Goal: Task Accomplishment & Management: Manage account settings

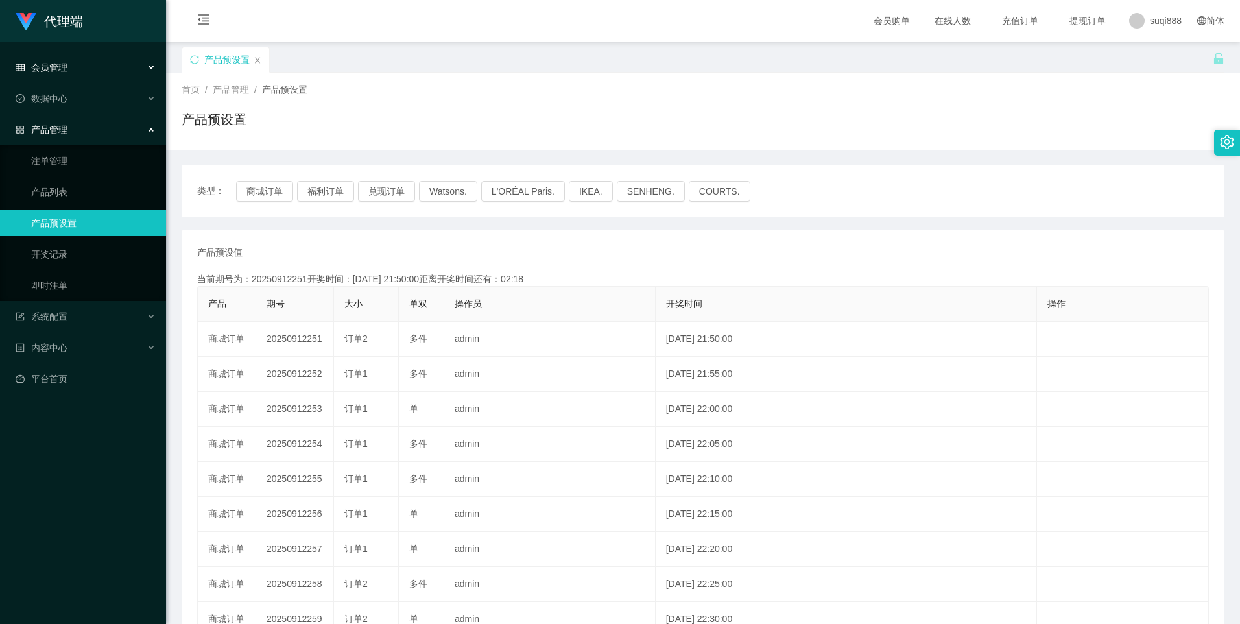
click at [88, 62] on div "会员管理" at bounding box center [83, 67] width 166 height 26
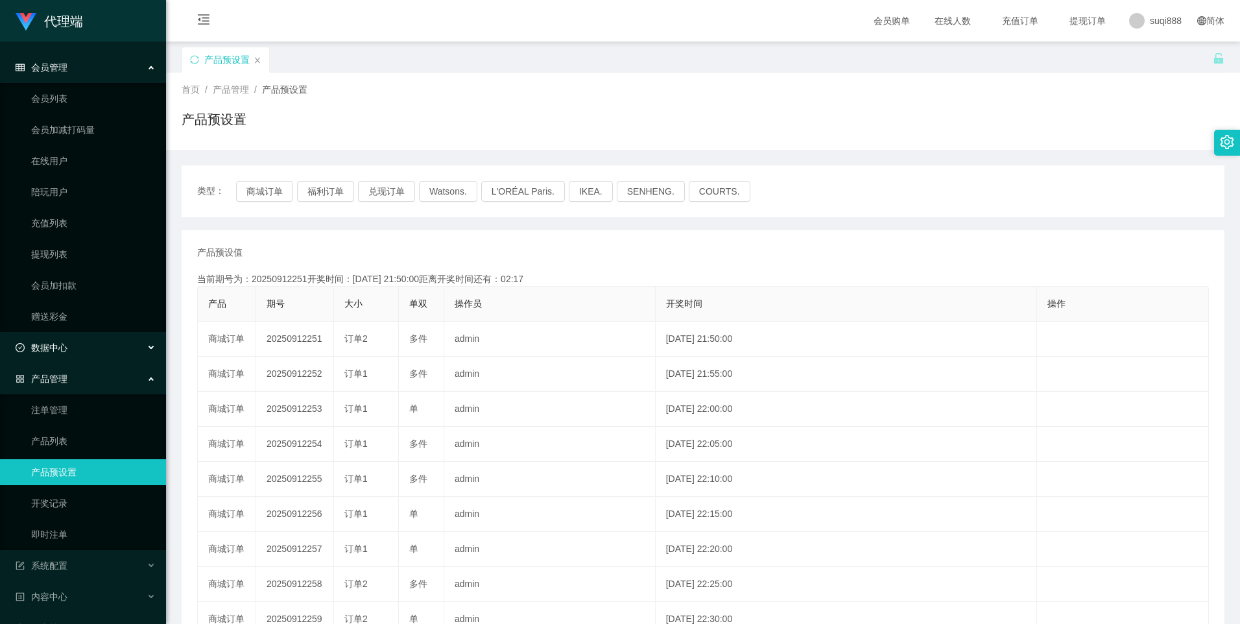
click at [62, 344] on span "数据中心" at bounding box center [42, 347] width 52 height 10
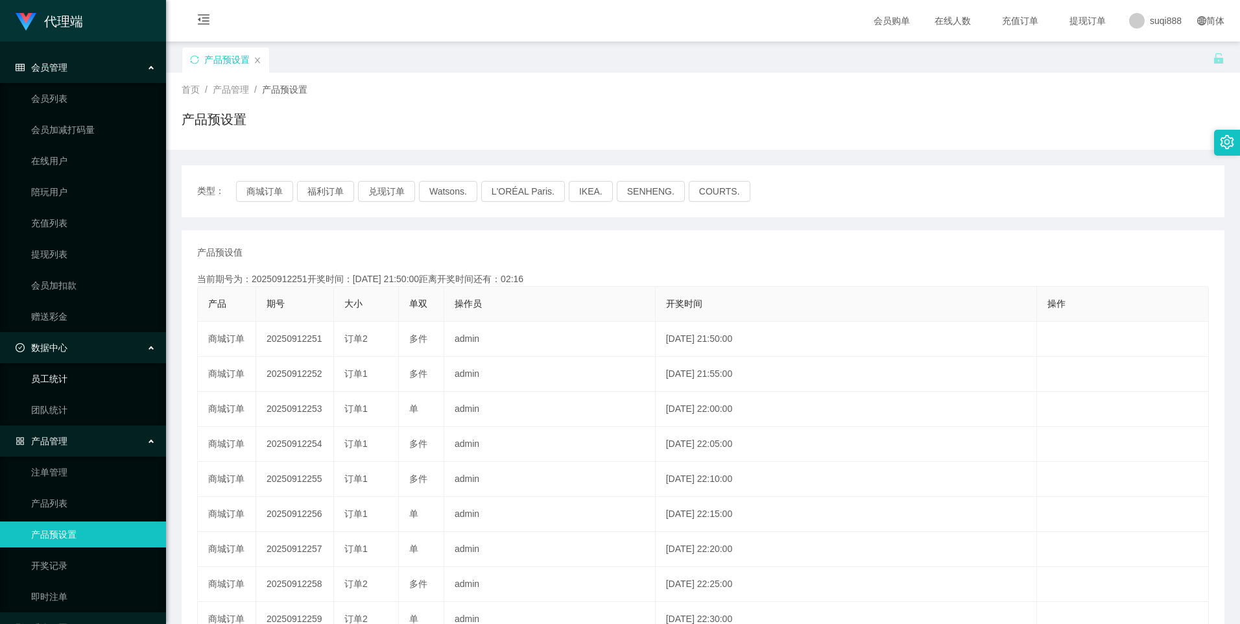
click at [73, 383] on link "员工统计" at bounding box center [93, 379] width 124 height 26
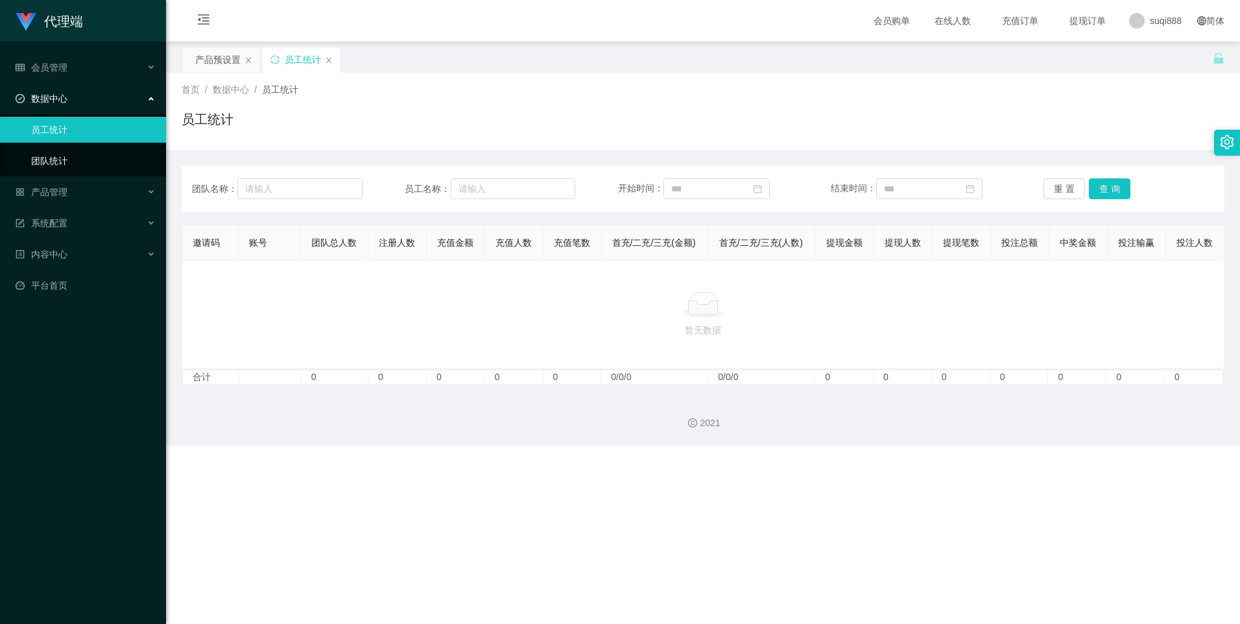
click at [77, 160] on link "团队统计" at bounding box center [93, 161] width 124 height 26
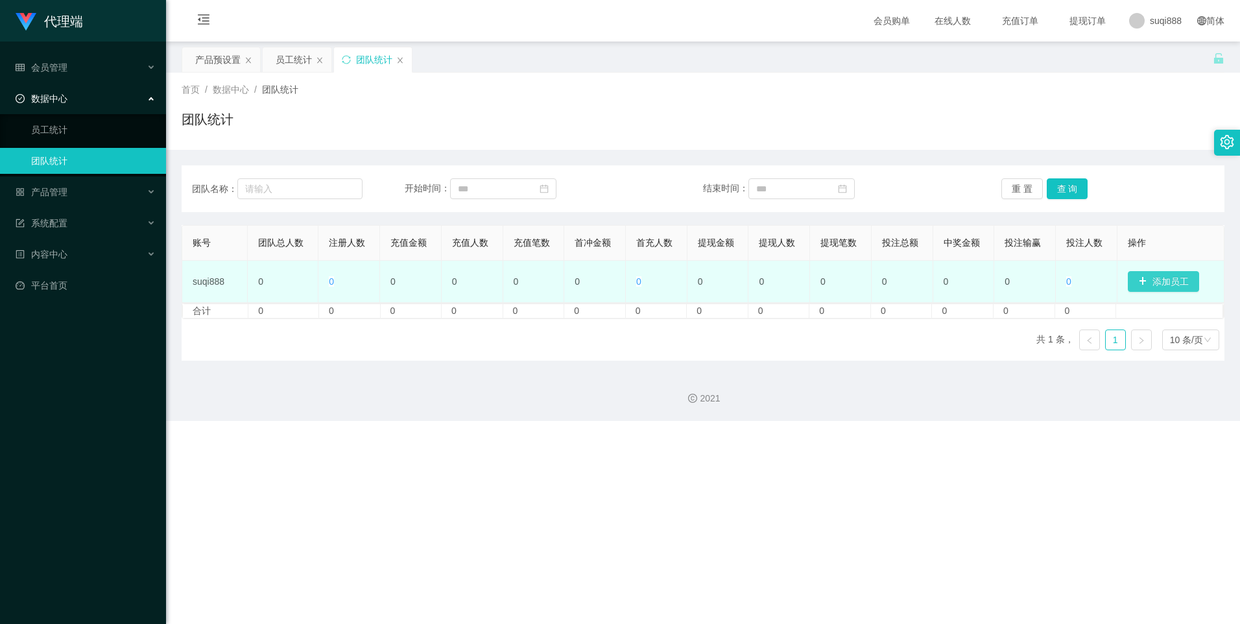
click at [1157, 277] on button "添加员工" at bounding box center [1163, 281] width 71 height 21
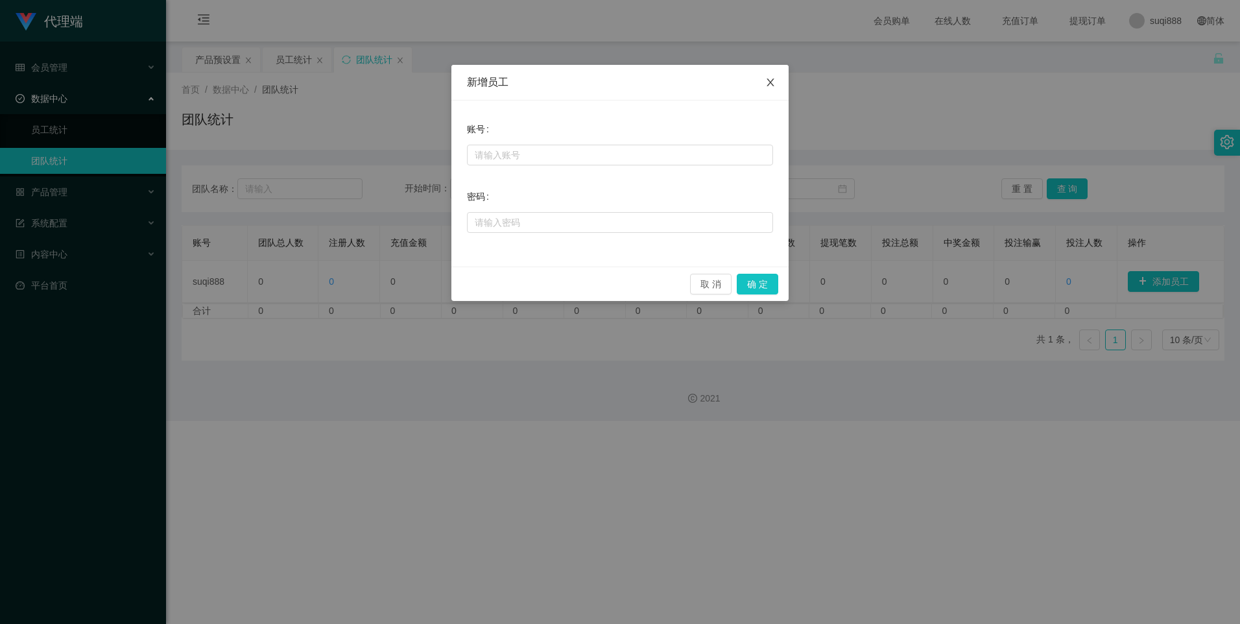
click at [766, 87] on span "Close" at bounding box center [770, 83] width 36 height 36
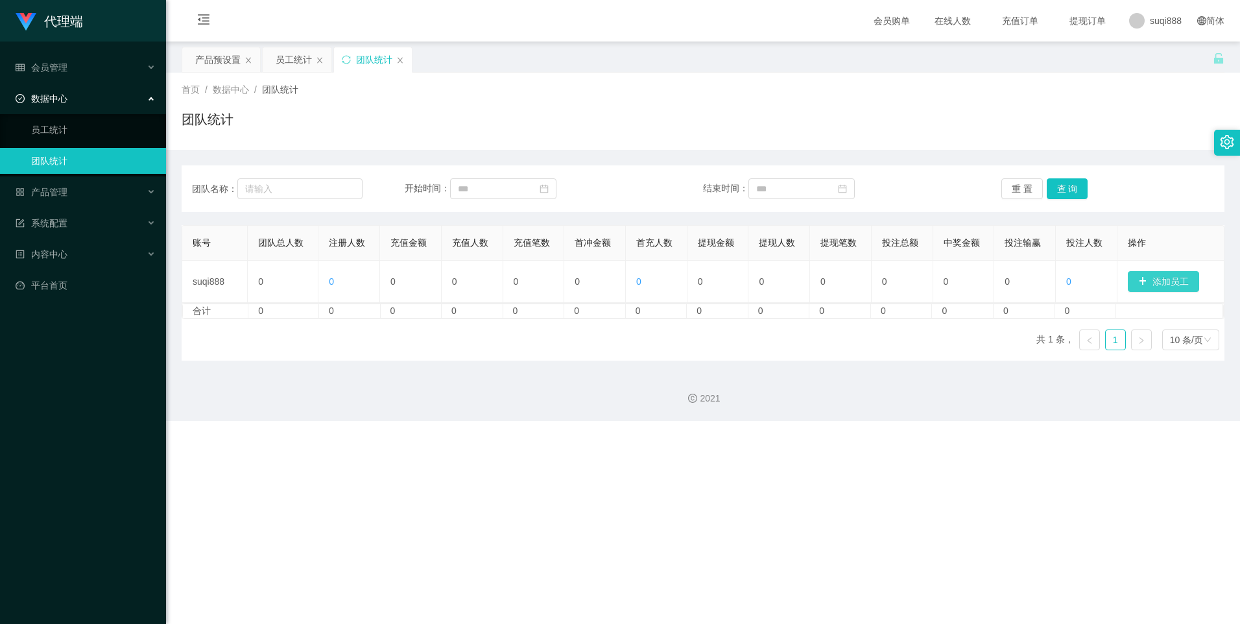
drag, startPoint x: 1166, startPoint y: 286, endPoint x: 1019, endPoint y: 263, distance: 148.9
click at [1161, 285] on button "添加员工" at bounding box center [1163, 281] width 71 height 21
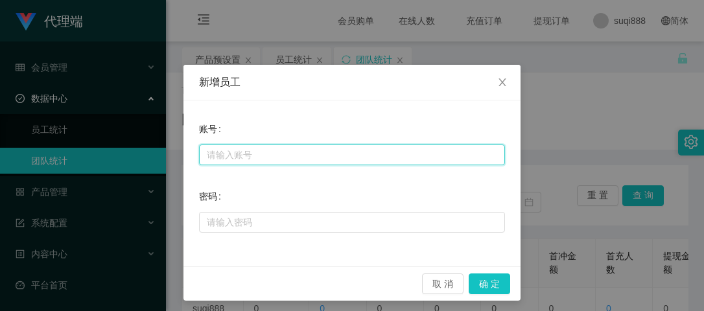
drag, startPoint x: 349, startPoint y: 149, endPoint x: 413, endPoint y: 166, distance: 66.4
click at [351, 149] on input "text" at bounding box center [352, 155] width 306 height 21
click at [276, 150] on input "text" at bounding box center [352, 155] width 306 height 21
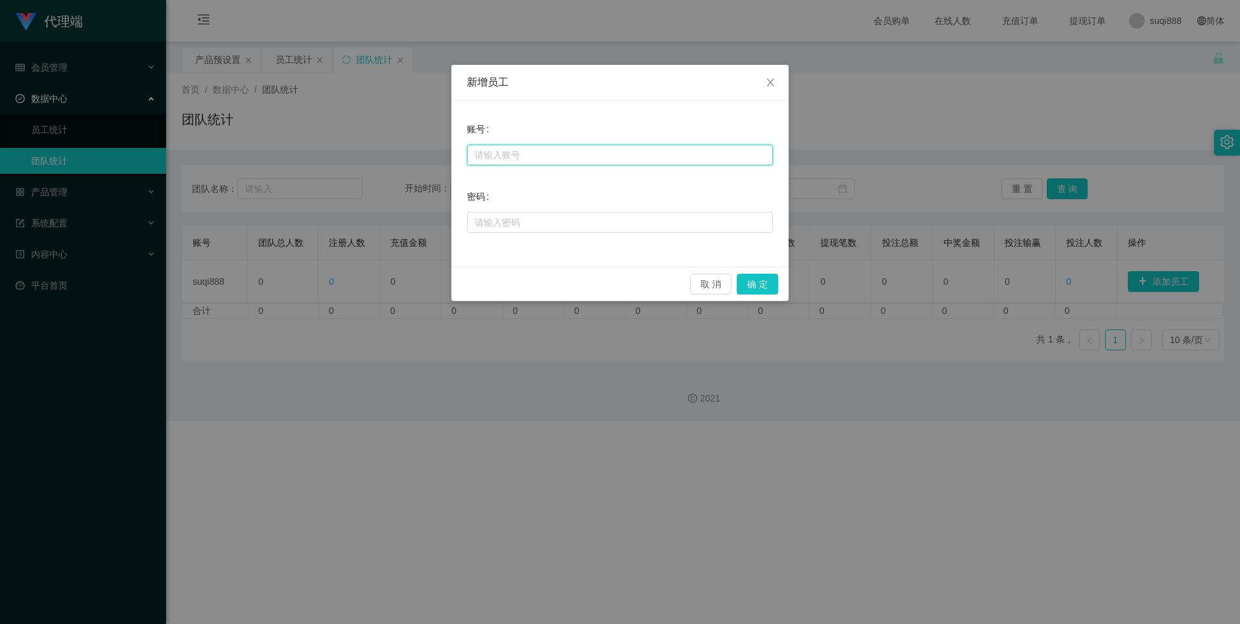
click at [587, 153] on input "text" at bounding box center [620, 155] width 306 height 21
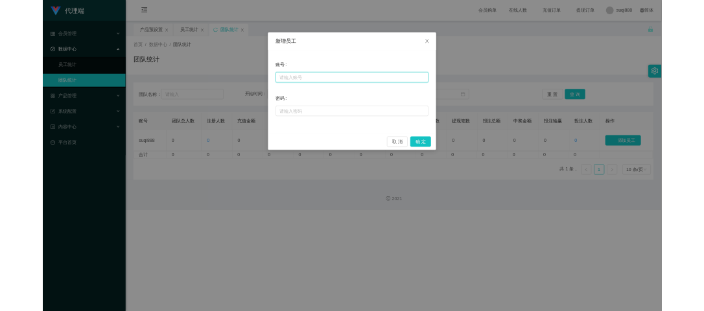
paste input "f"
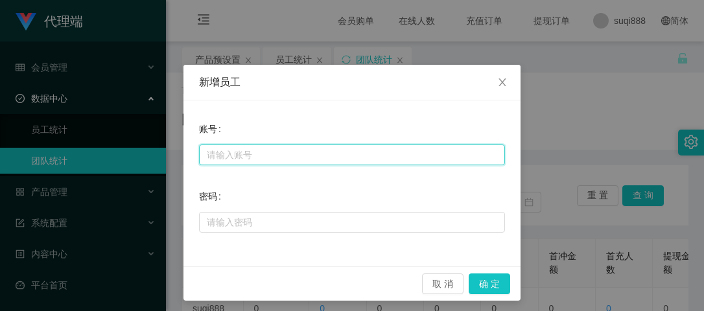
click at [357, 158] on input "text" at bounding box center [352, 155] width 306 height 21
type input "feiyu666"
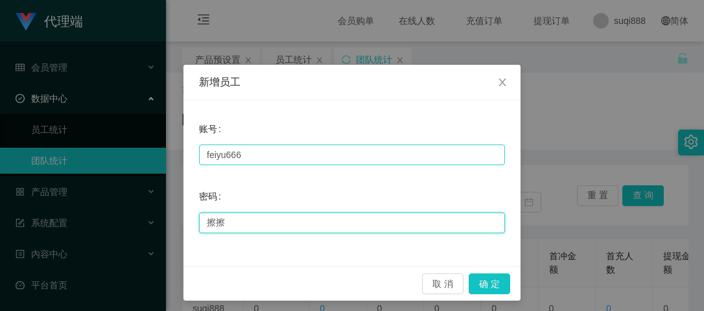
type input "擦"
type input "ccc111"
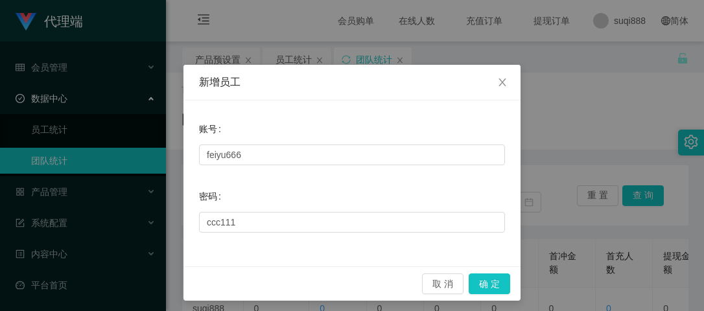
click at [488, 272] on div "取 消 确 定" at bounding box center [351, 283] width 337 height 34
click at [485, 287] on button "确 定" at bounding box center [489, 284] width 41 height 21
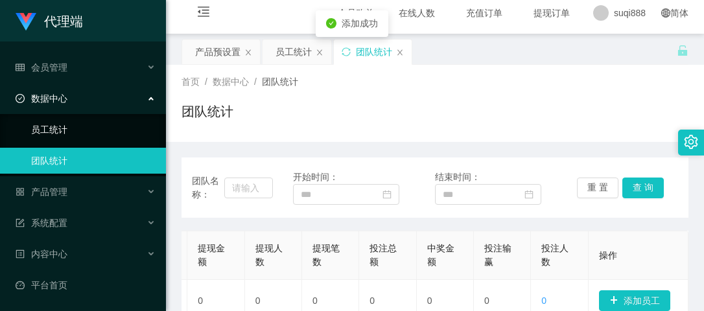
click at [86, 128] on link "员工统计" at bounding box center [93, 130] width 124 height 26
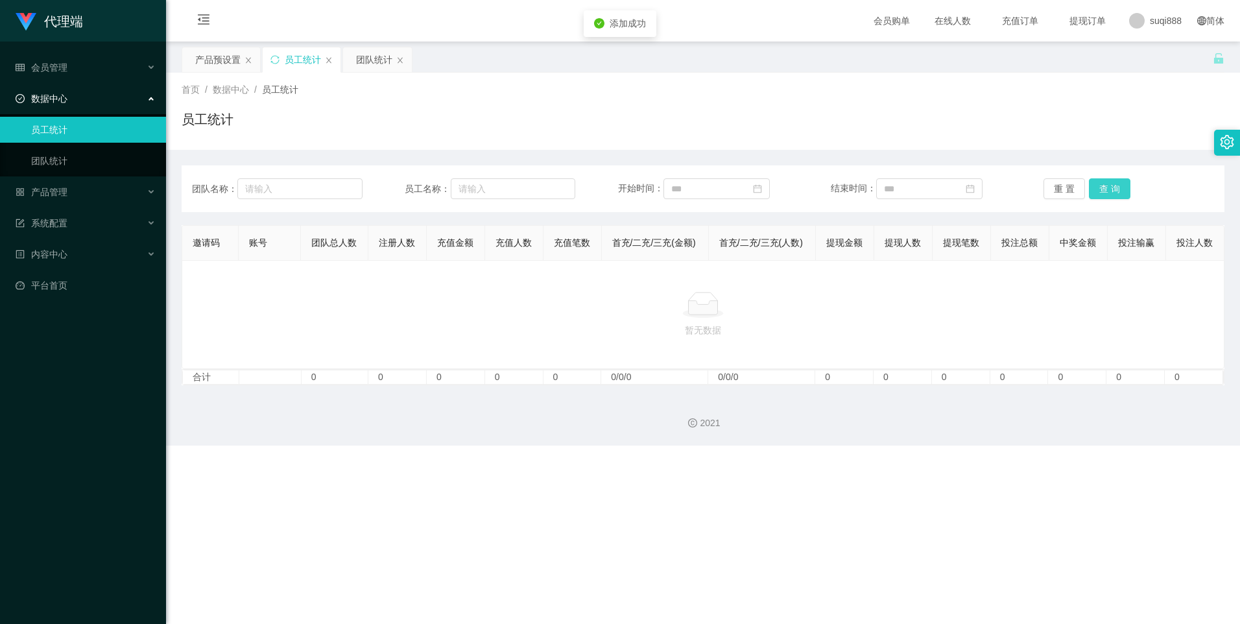
click at [1093, 183] on button "查 询" at bounding box center [1109, 188] width 41 height 21
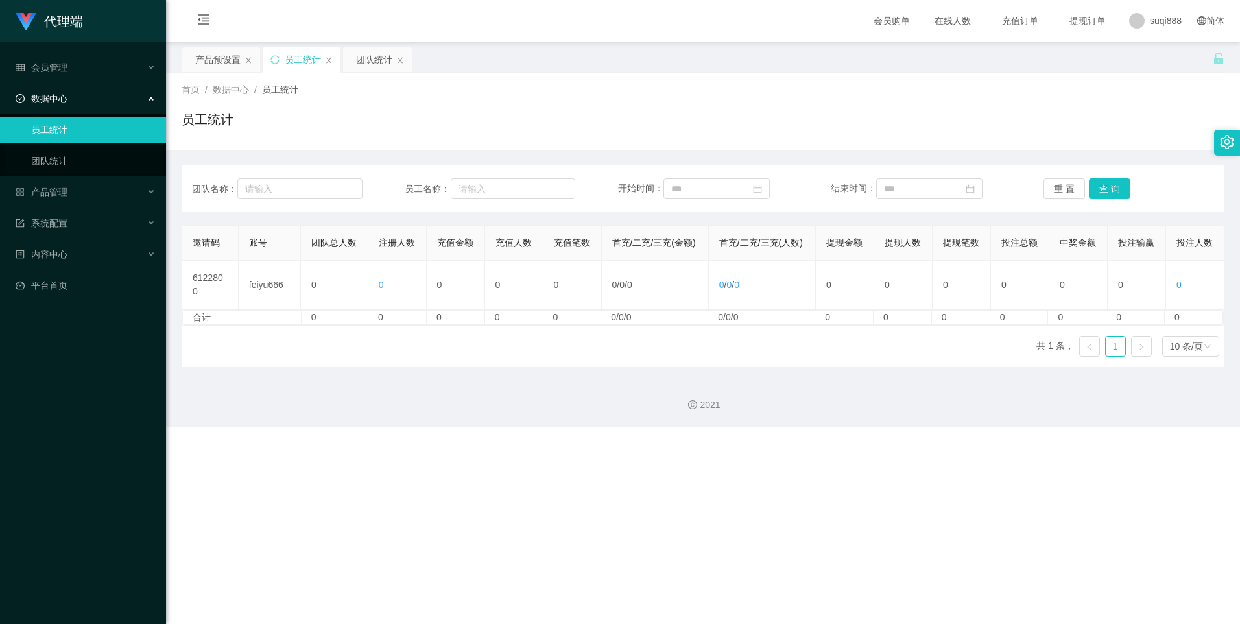
drag, startPoint x: 808, startPoint y: 325, endPoint x: 1039, endPoint y: 337, distance: 231.1
click at [1026, 337] on div "邀请码 账号 团队总人数 注册人数 充值金额 充值人数 充值笔数 首充/二充/三充(金额) 首充/二充/三充(人数) 提现金额 提现人数 提现笔数 投注总额 …" at bounding box center [703, 296] width 1043 height 142
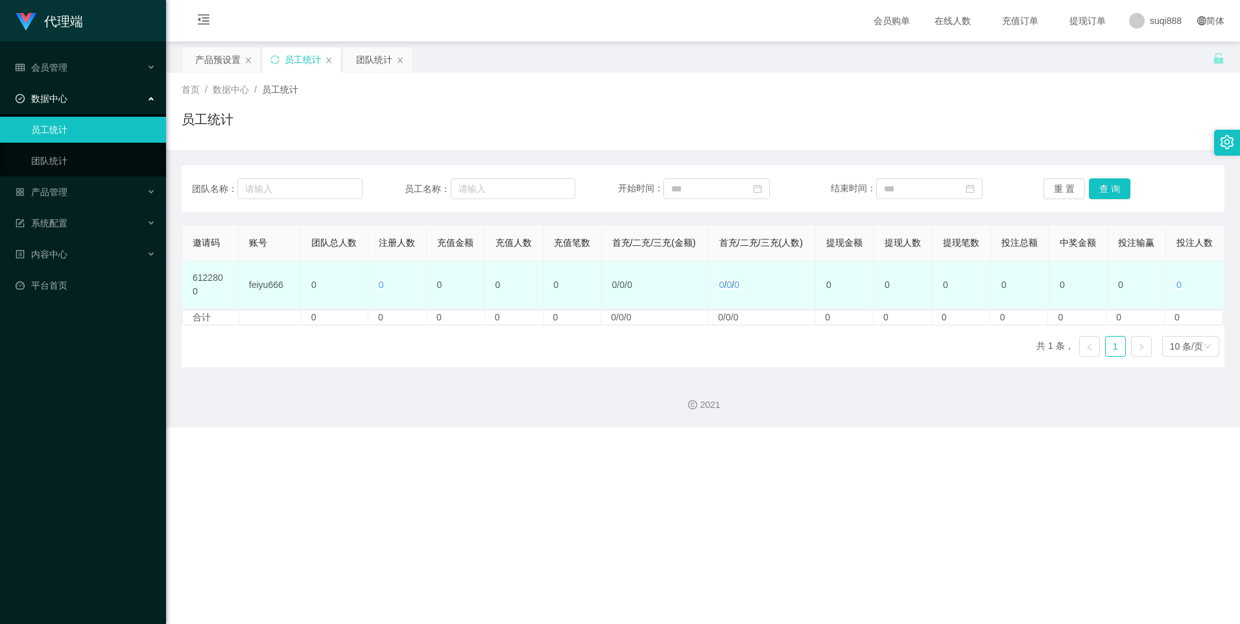
click at [825, 294] on td "0" at bounding box center [845, 285] width 58 height 49
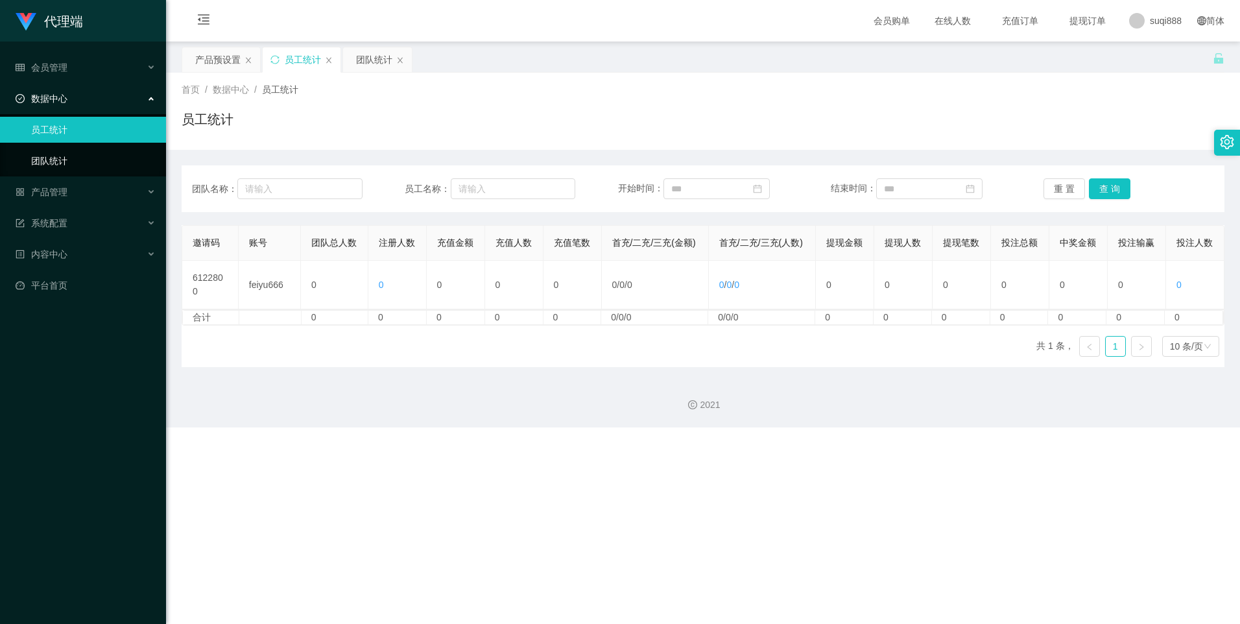
click at [98, 171] on link "团队统计" at bounding box center [93, 161] width 124 height 26
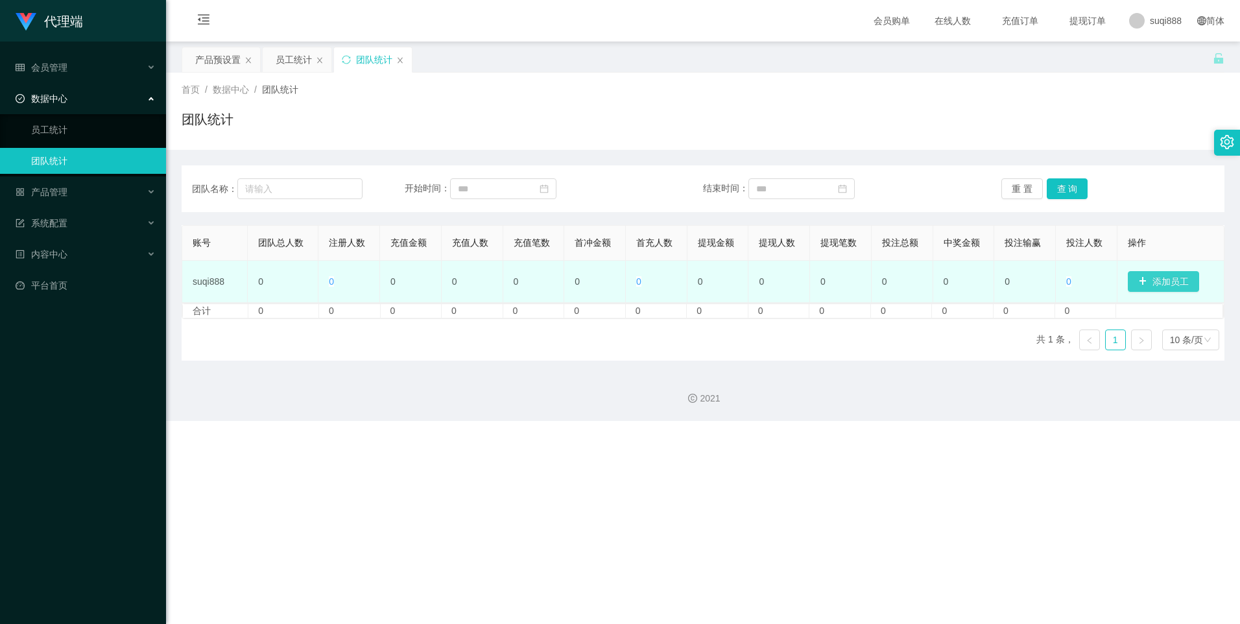
click at [1146, 283] on button "添加员工" at bounding box center [1163, 281] width 71 height 21
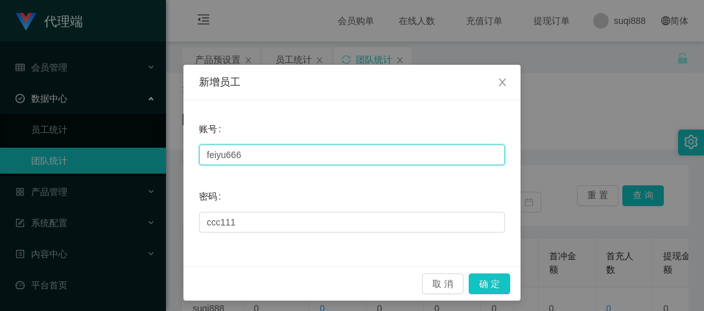
drag, startPoint x: 272, startPoint y: 154, endPoint x: 139, endPoint y: 151, distance: 132.9
click at [139, 151] on div "新增员工 账号 feiyu666 密码 [SECURITY_DATA] 取 消 确 定" at bounding box center [352, 155] width 704 height 311
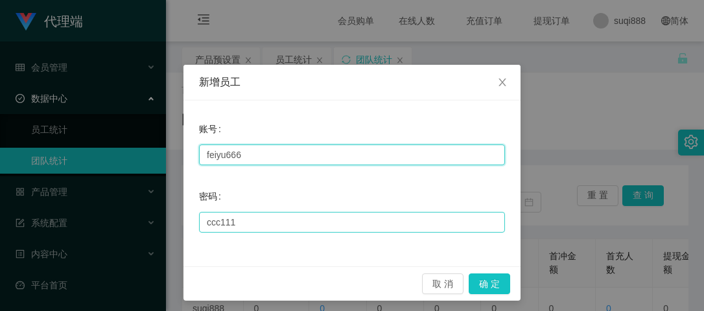
paste input "a"
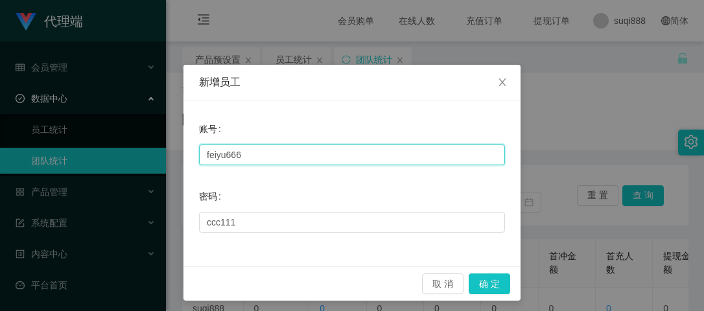
click at [252, 157] on input "feiyu666" at bounding box center [352, 155] width 306 height 21
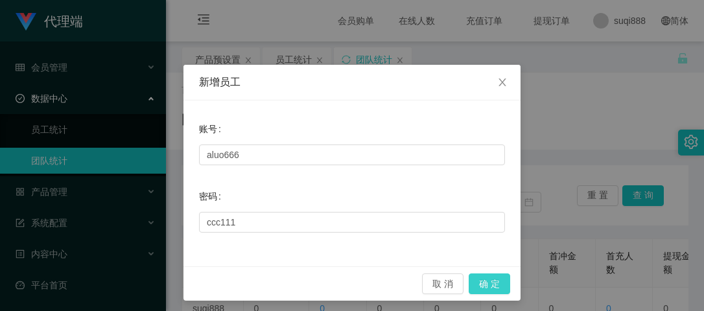
drag, startPoint x: 490, startPoint y: 281, endPoint x: 495, endPoint y: 264, distance: 17.6
click at [490, 281] on button "确 定" at bounding box center [489, 284] width 41 height 21
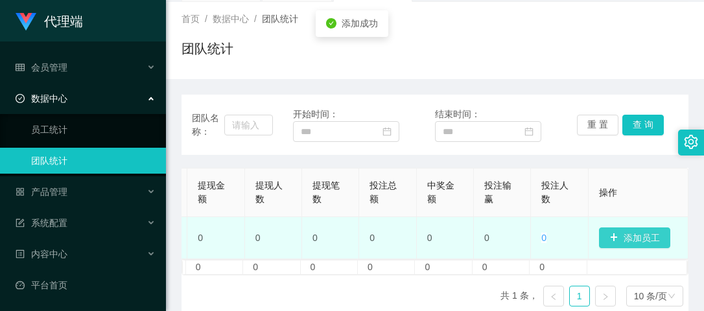
scroll to position [116, 0]
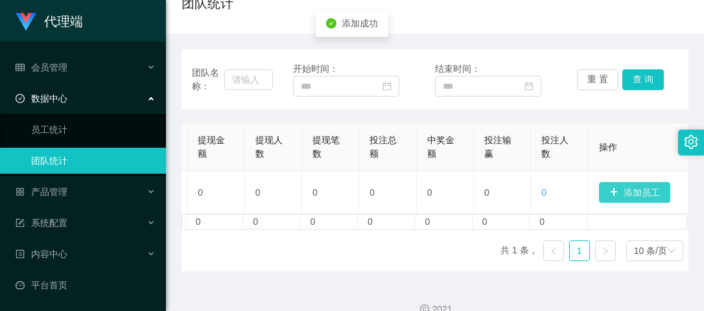
click at [619, 193] on button "添加员工" at bounding box center [634, 192] width 71 height 21
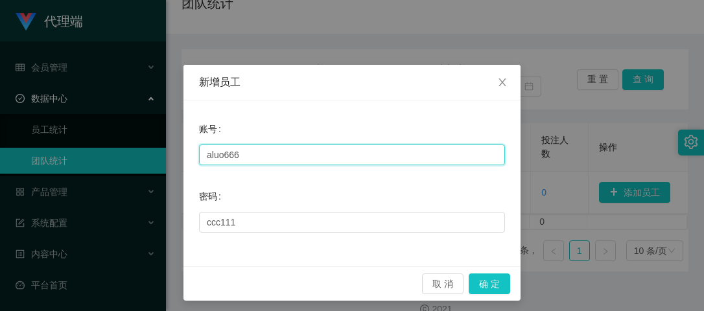
drag, startPoint x: 258, startPoint y: 159, endPoint x: 106, endPoint y: 150, distance: 152.6
click at [106, 150] on div "新增员工 账号 aluo666 密码 [SECURITY_DATA] 取 消 确 定" at bounding box center [352, 155] width 704 height 311
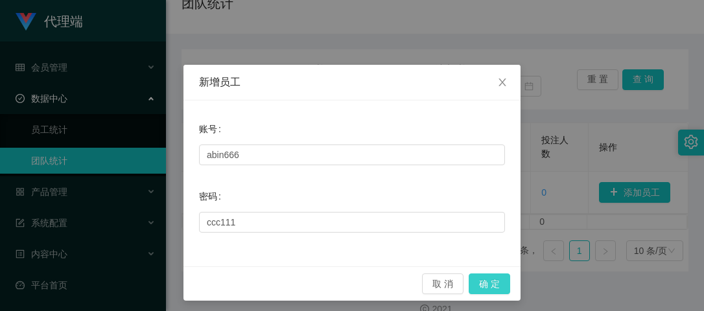
click at [486, 283] on button "确 定" at bounding box center [489, 284] width 41 height 21
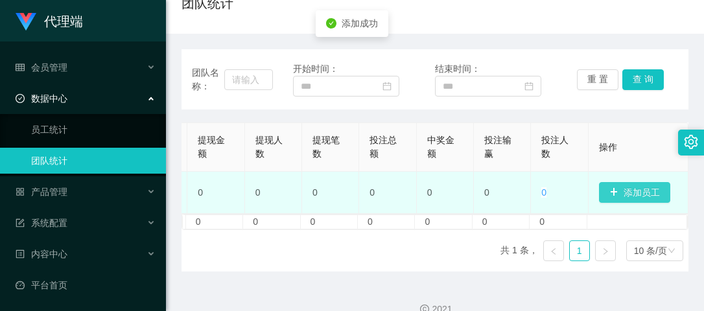
click at [617, 191] on button "添加员工" at bounding box center [634, 192] width 71 height 21
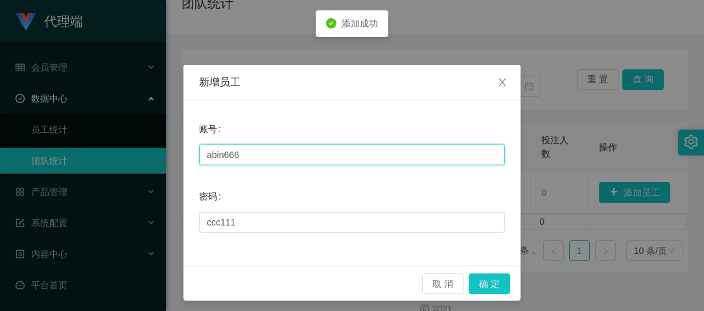
click at [248, 150] on input "abin666" at bounding box center [352, 155] width 306 height 21
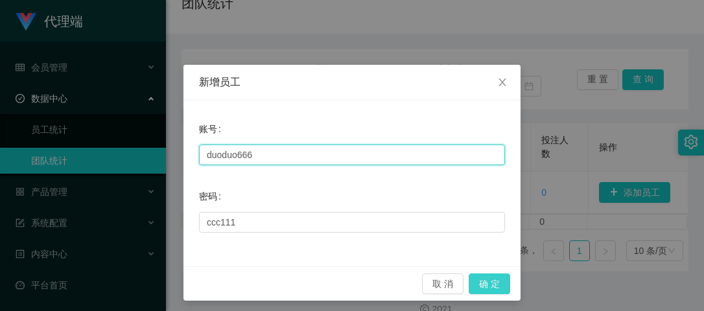
type input "duoduo666"
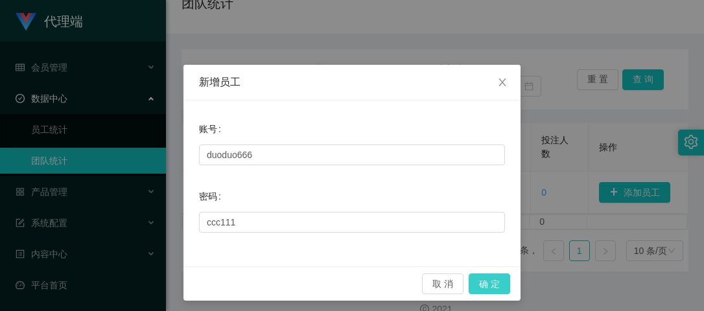
click at [497, 285] on button "确 定" at bounding box center [489, 284] width 41 height 21
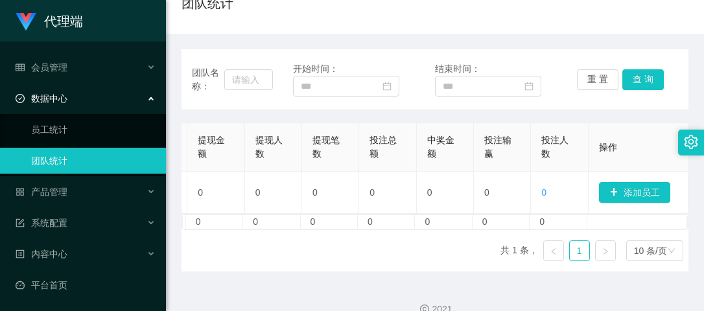
click at [656, 40] on div "团队名称： 开始时间： 结束时间： 重 置 查 询 账号 团队总人数 注册人数 充值金额 充值人数 充值笔数 首冲金额 首充人数 提现金额 提现人数 提现笔数…" at bounding box center [435, 153] width 507 height 238
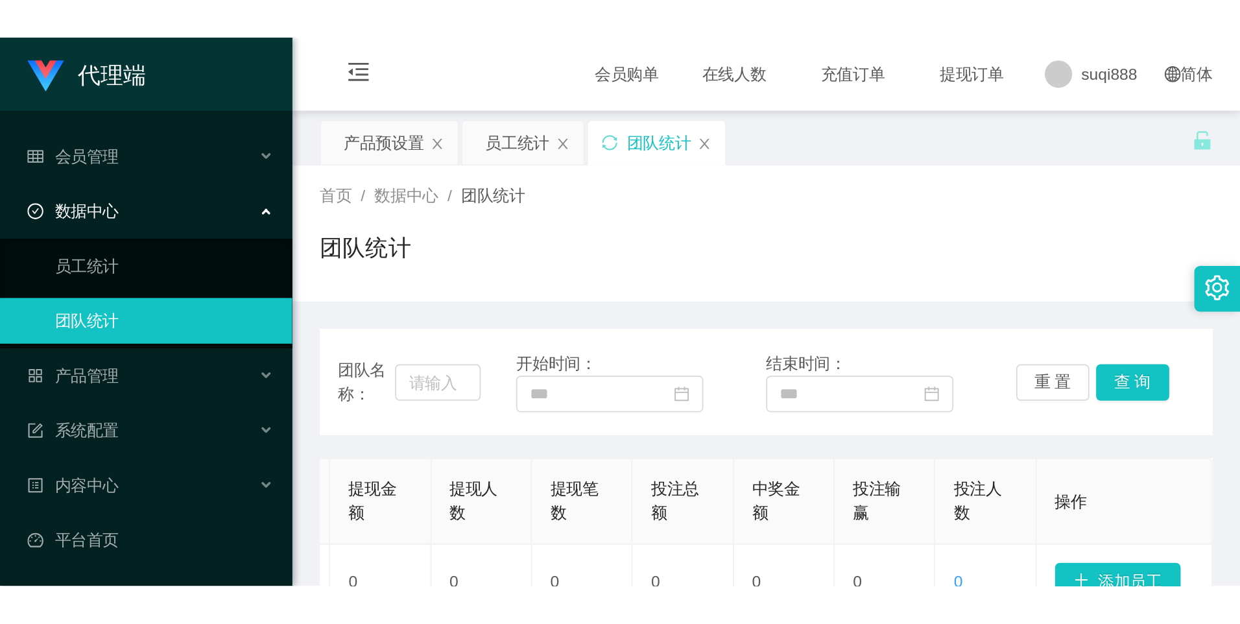
scroll to position [0, 0]
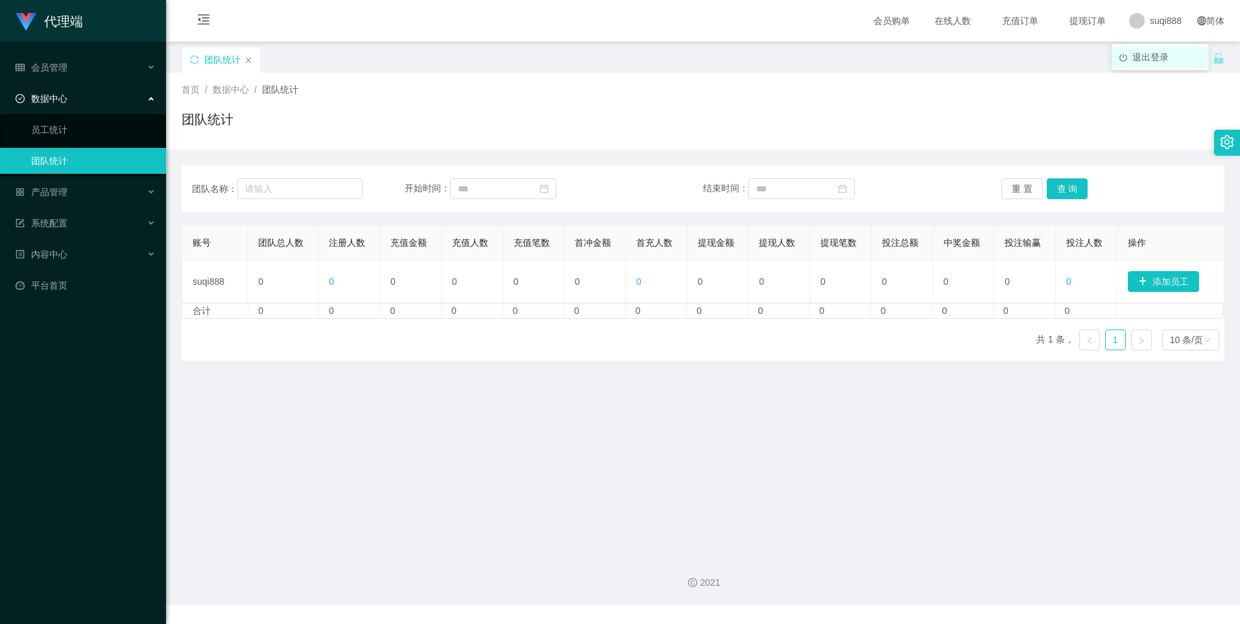
click at [1144, 63] on li "退出登录" at bounding box center [1159, 57] width 97 height 21
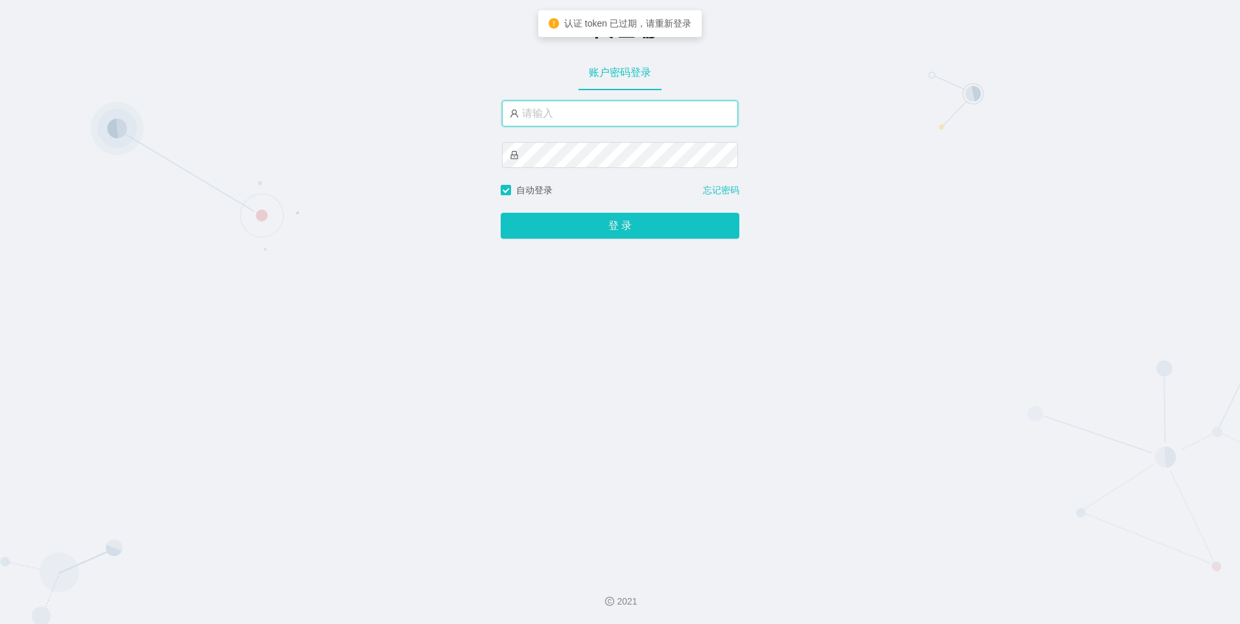
type input "suqi888"
drag, startPoint x: 580, startPoint y: 106, endPoint x: 627, endPoint y: 108, distance: 46.7
click at [580, 106] on input "suqi888" at bounding box center [620, 113] width 236 height 26
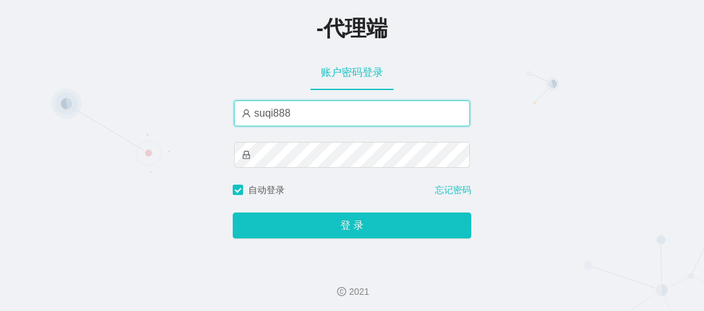
drag, startPoint x: 306, startPoint y: 106, endPoint x: 140, endPoint y: 106, distance: 166.0
click at [141, 106] on div "-代理端 账户密码登录 suqi888 自动登录 忘记密码 登 录" at bounding box center [352, 127] width 704 height 254
click at [323, 115] on input "suqi888" at bounding box center [352, 113] width 236 height 26
click at [322, 115] on input "suqi888" at bounding box center [352, 113] width 236 height 26
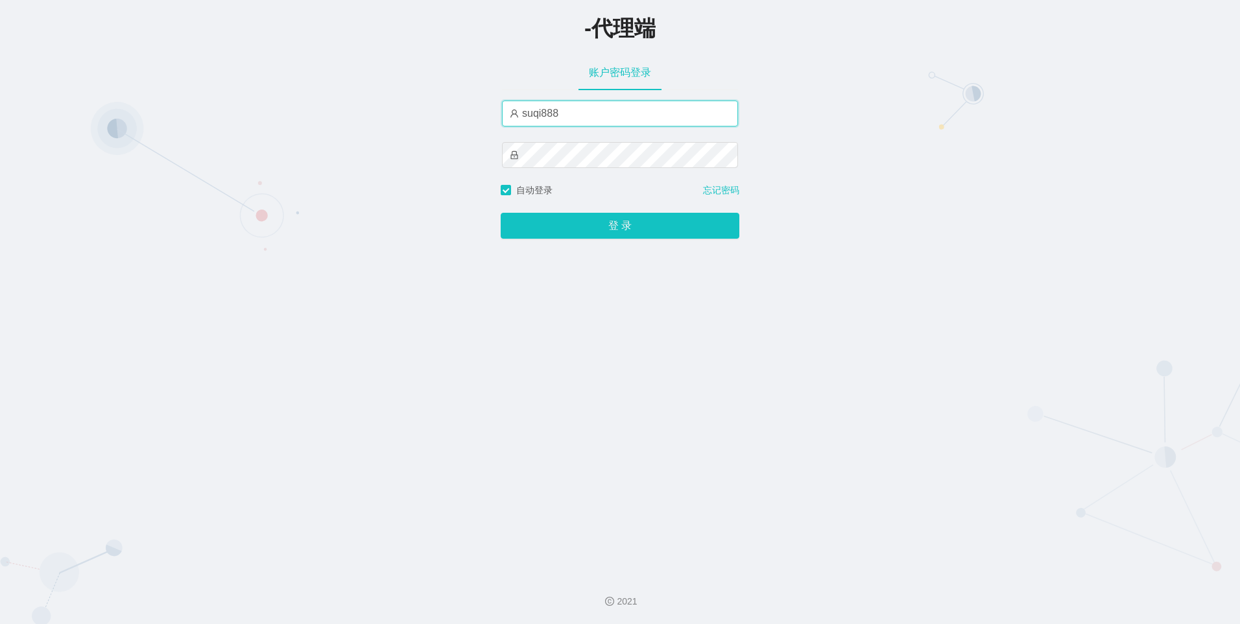
click at [598, 117] on input "suqi888" at bounding box center [620, 113] width 236 height 26
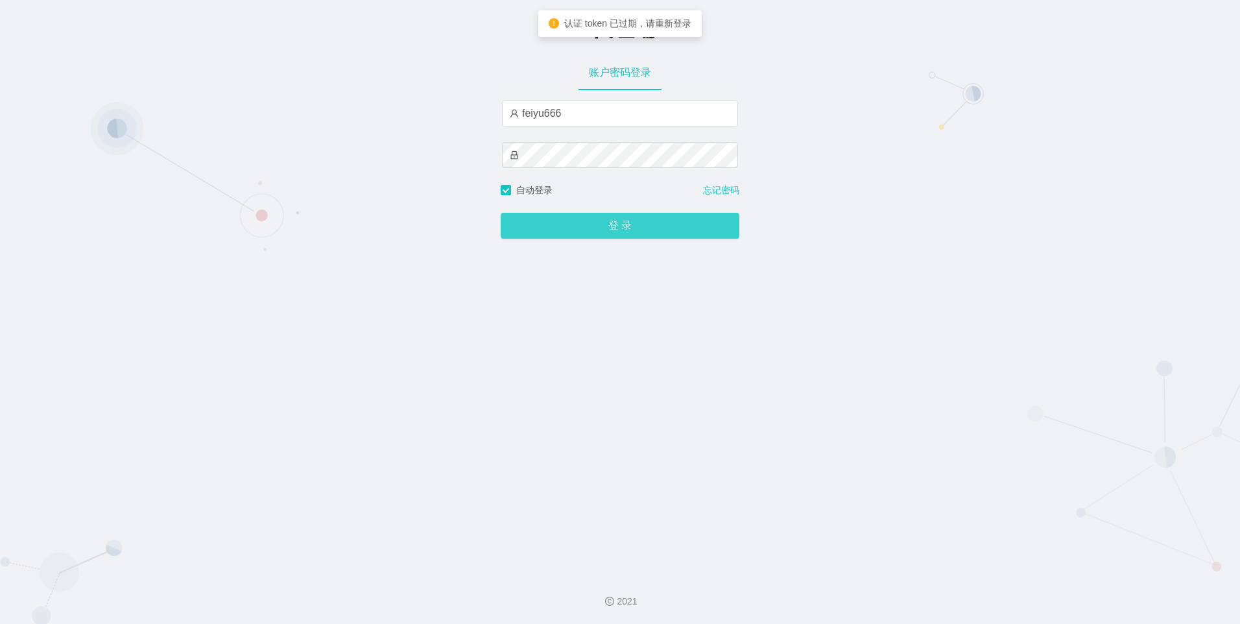
type input "feiyu666"
click at [562, 228] on button "登 录" at bounding box center [620, 226] width 239 height 26
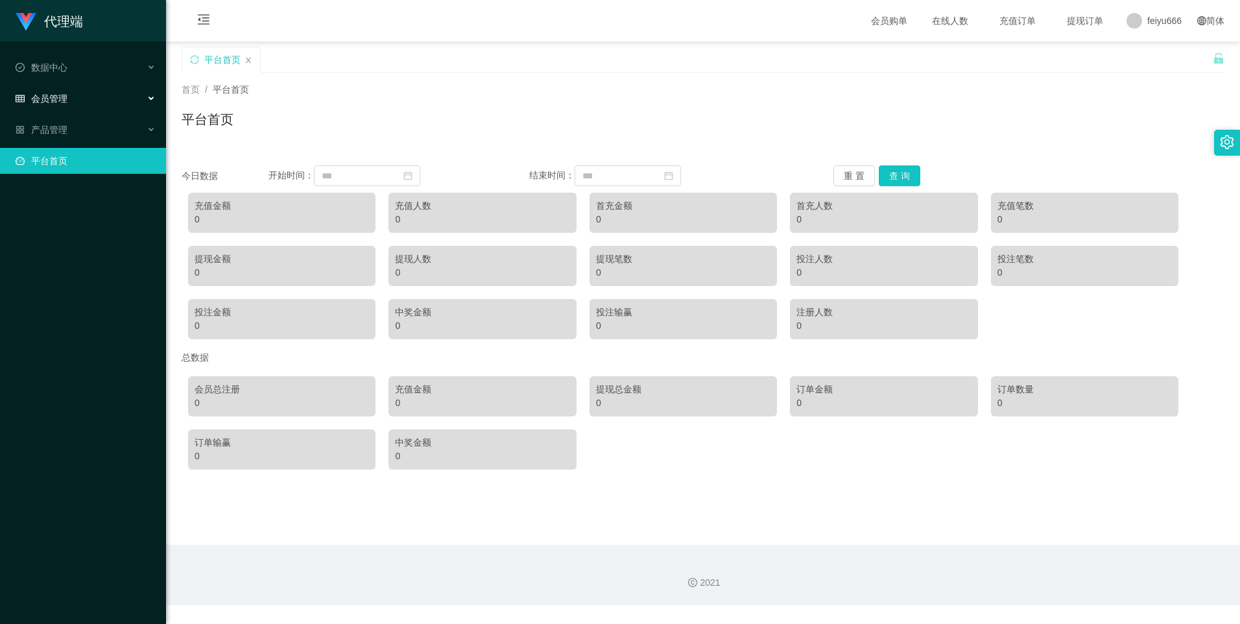
click at [74, 93] on div "会员管理" at bounding box center [83, 99] width 166 height 26
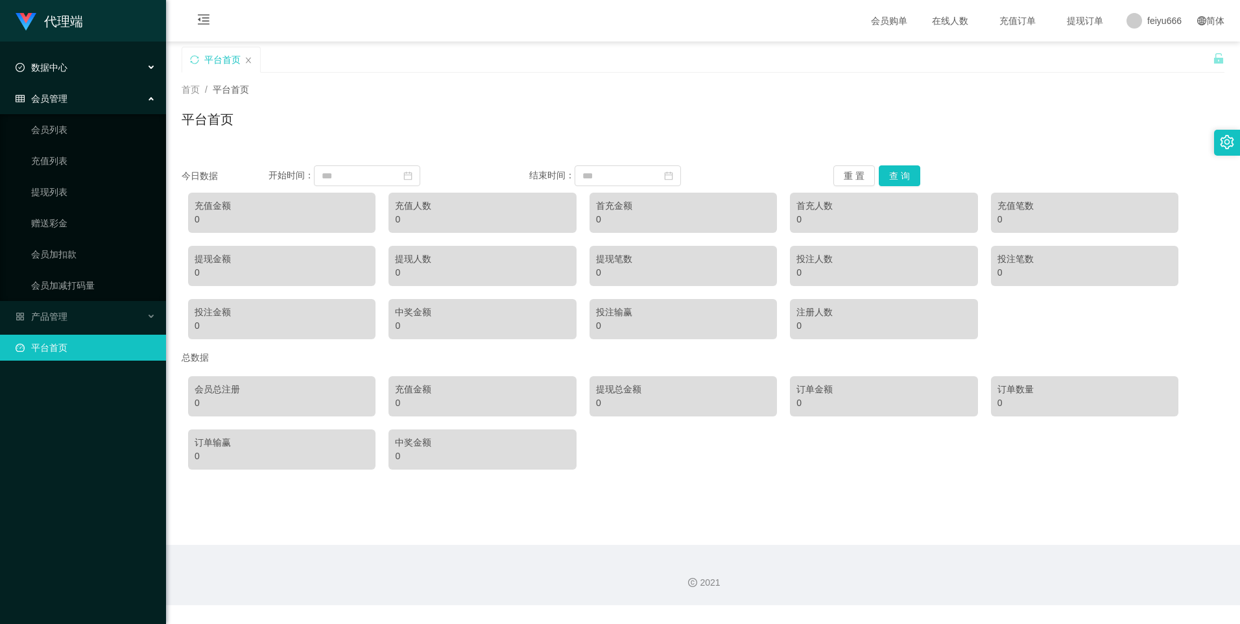
click at [75, 67] on div "数据中心" at bounding box center [83, 67] width 166 height 26
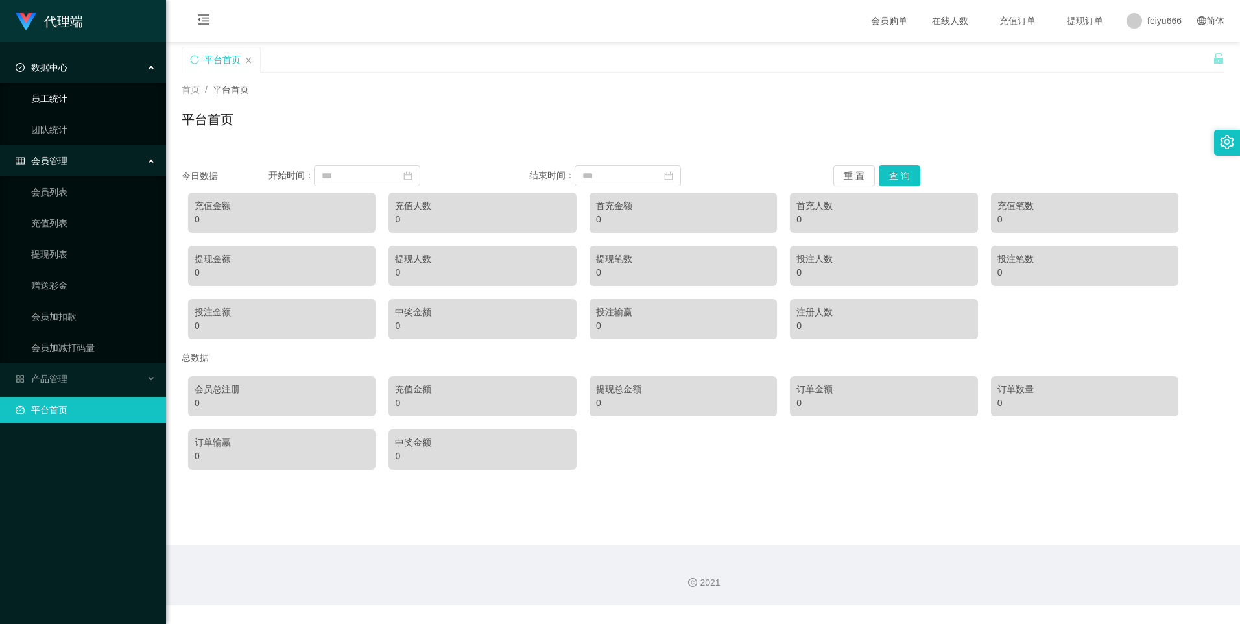
click at [80, 106] on link "员工统计" at bounding box center [93, 99] width 124 height 26
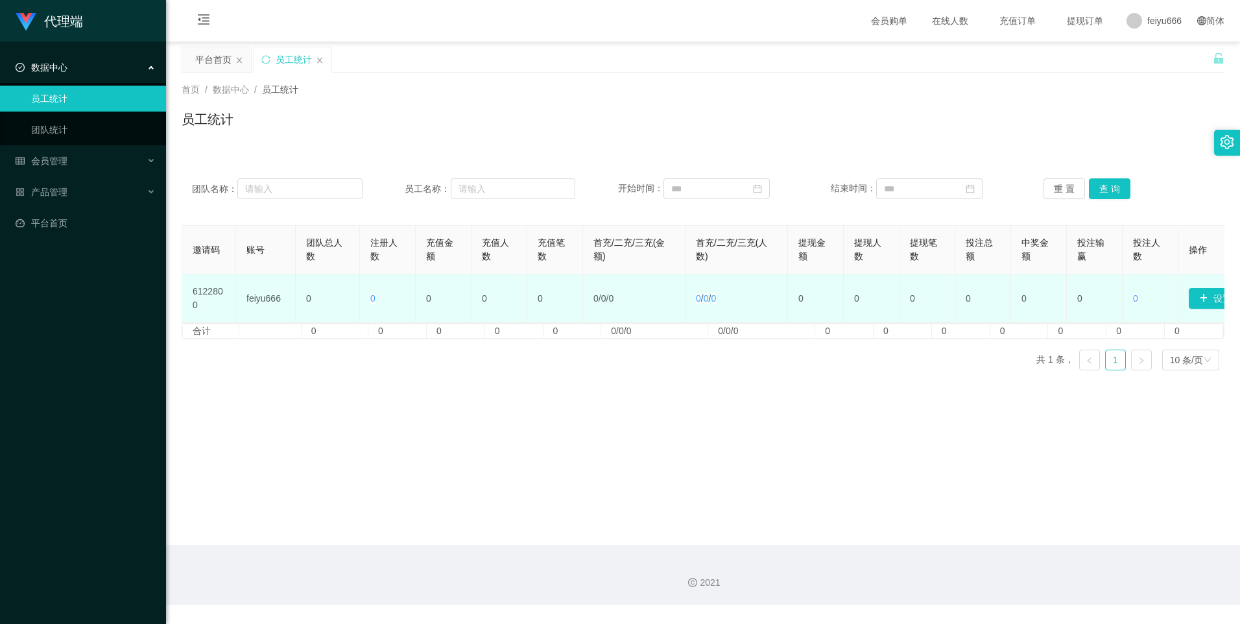
drag, startPoint x: 1109, startPoint y: 322, endPoint x: 1122, endPoint y: 320, distance: 13.7
click at [1122, 320] on tr "6122800 feiyu666 0 0 0 0 0 0 / 0 / 0 0 / 0 / 0 0 0 0 0 0 0 0 设置邀请码" at bounding box center [708, 298] width 1052 height 49
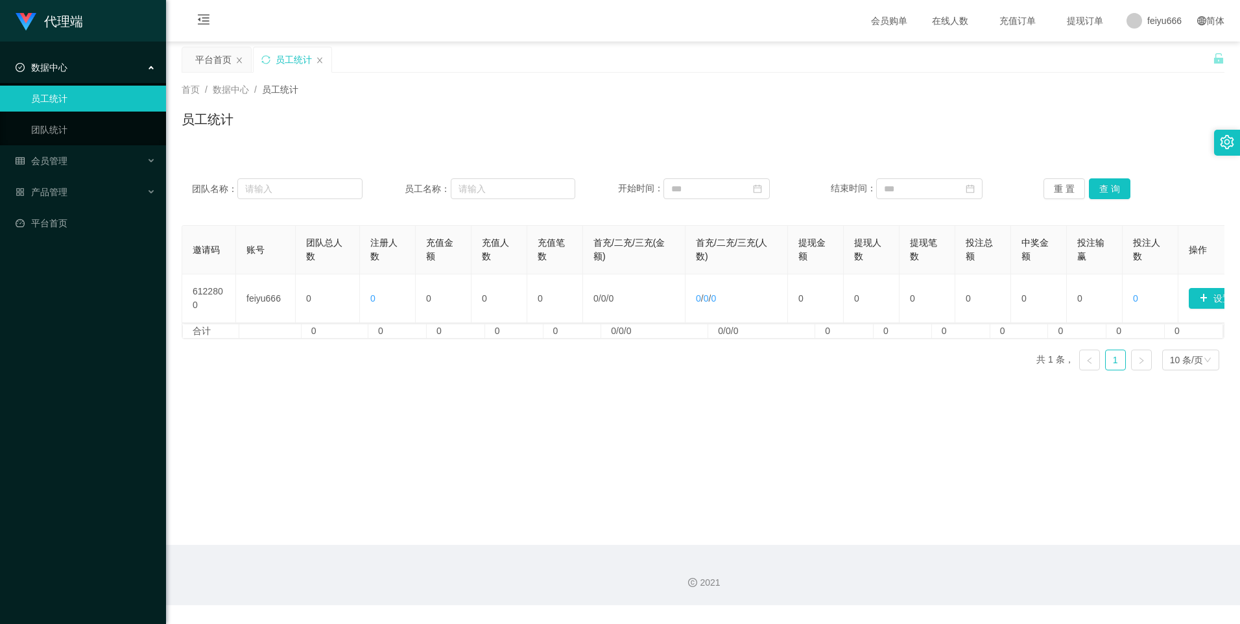
scroll to position [0, 45]
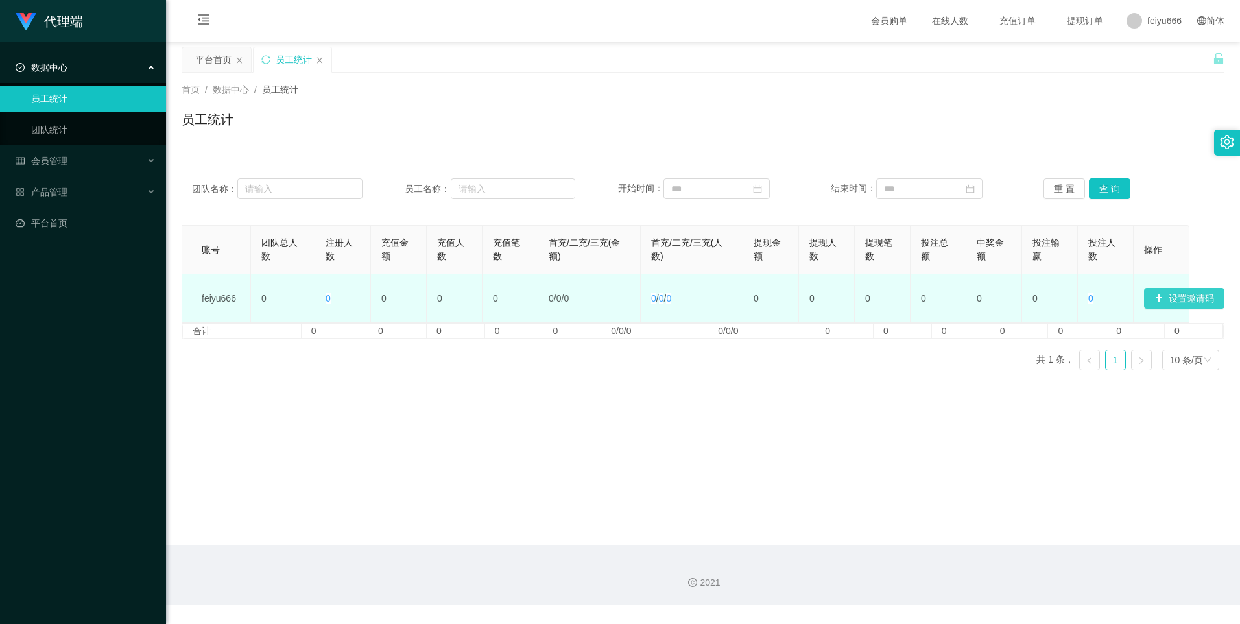
click at [1165, 297] on button "设置邀请码" at bounding box center [1184, 298] width 80 height 21
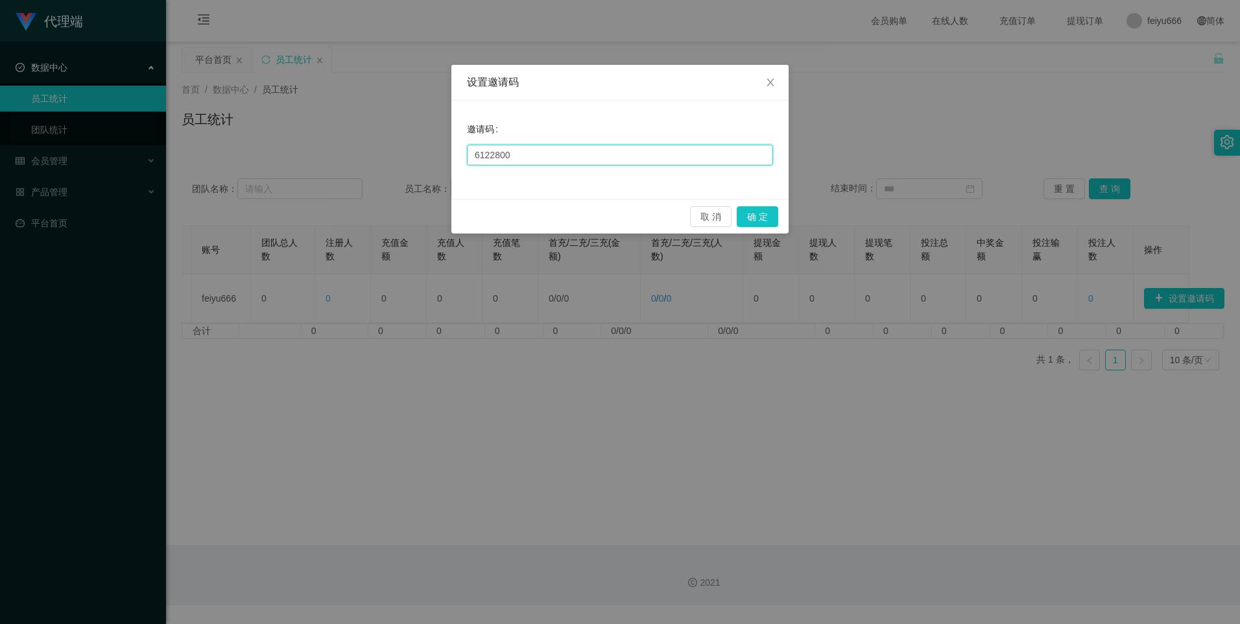
drag, startPoint x: 525, startPoint y: 154, endPoint x: 241, endPoint y: 130, distance: 285.0
click at [241, 130] on div "设置邀请码 邀请码 6122800 取 消 确 定" at bounding box center [620, 312] width 1240 height 624
click at [484, 145] on input "6122800" at bounding box center [620, 155] width 306 height 21
click at [488, 156] on input "22800" at bounding box center [620, 155] width 306 height 21
drag, startPoint x: 532, startPoint y: 154, endPoint x: 326, endPoint y: 154, distance: 205.5
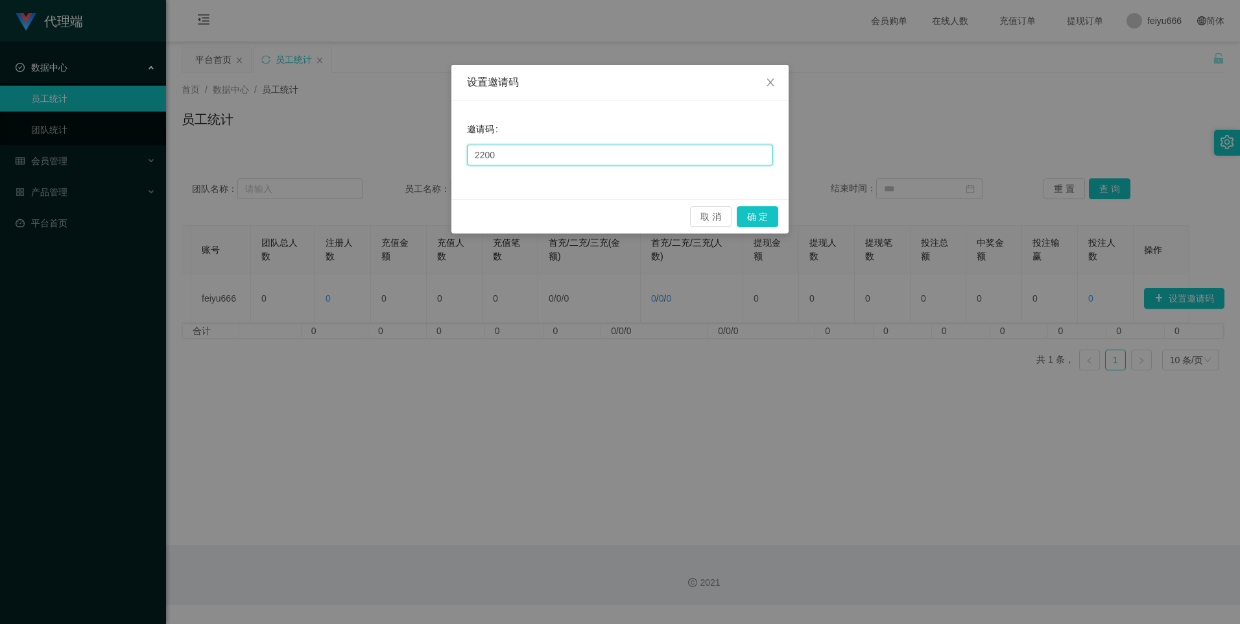
click at [321, 149] on div "设置邀请码 邀请码 2200 取 消 确 定" at bounding box center [620, 312] width 1240 height 624
type input "2200"
click at [772, 215] on button "确 定" at bounding box center [757, 216] width 41 height 21
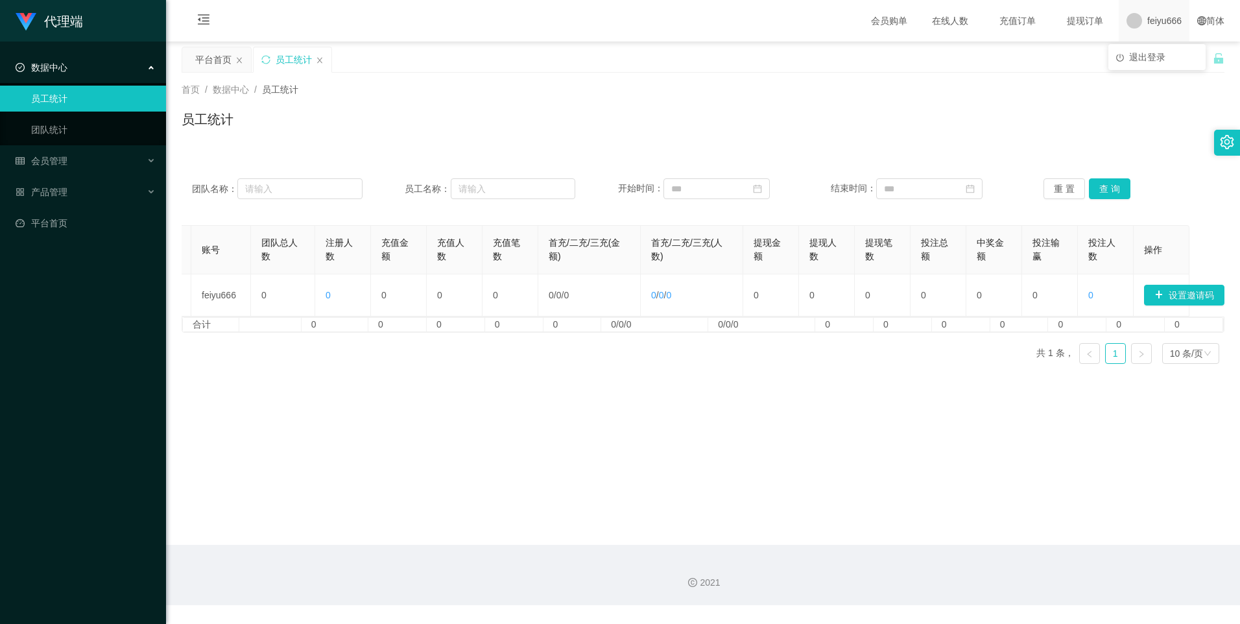
drag, startPoint x: 1156, startPoint y: 14, endPoint x: 1144, endPoint y: 61, distance: 48.3
click at [1155, 14] on span "feiyu666" at bounding box center [1164, 20] width 34 height 41
click at [1146, 53] on span "退出登录" at bounding box center [1147, 57] width 36 height 10
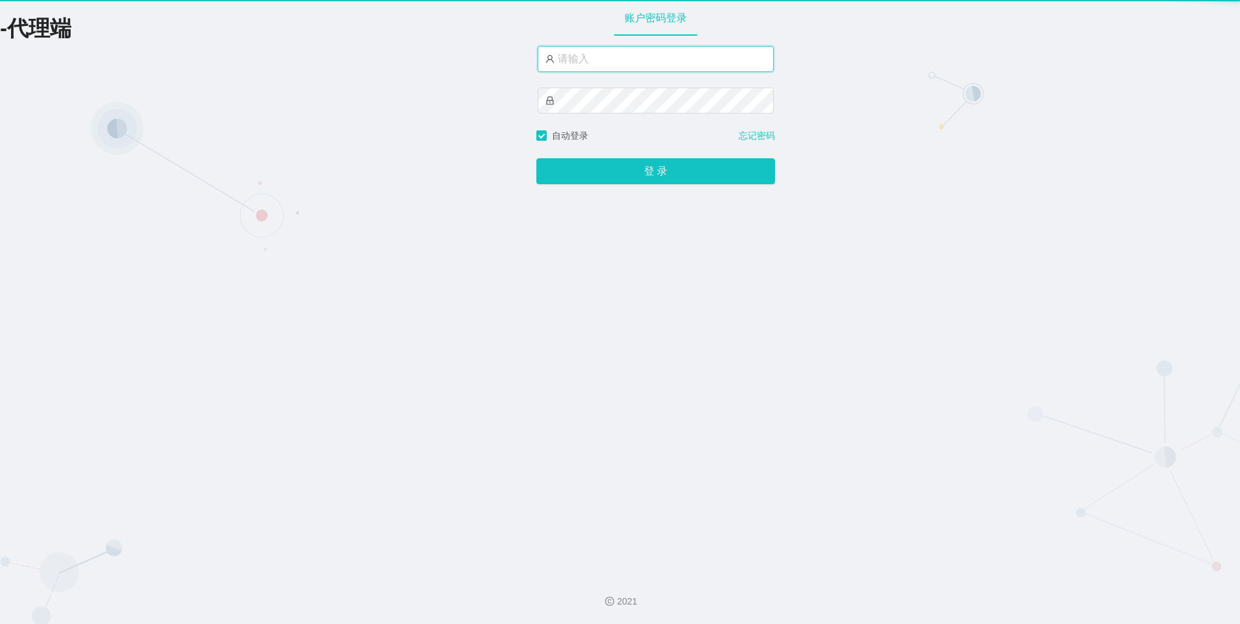
type input "suqi888"
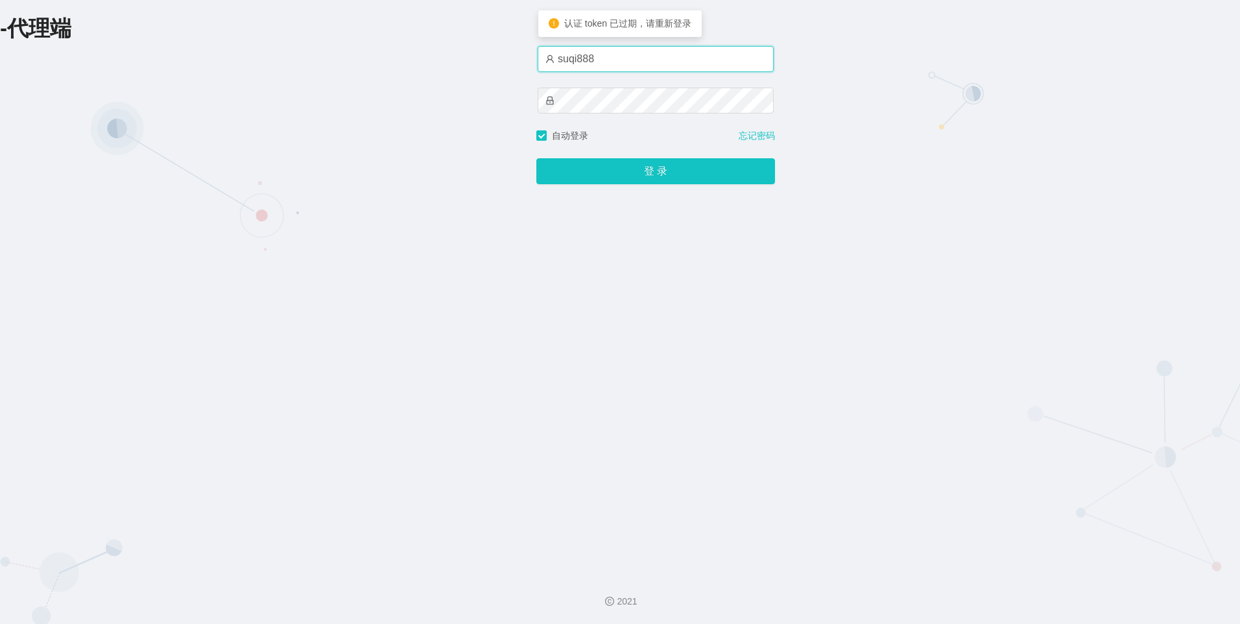
click at [624, 68] on input "suqi888" at bounding box center [656, 59] width 236 height 26
click at [614, 58] on input "suqi888" at bounding box center [656, 59] width 236 height 26
click at [613, 58] on input "suqi888" at bounding box center [656, 59] width 236 height 26
paste input "text"
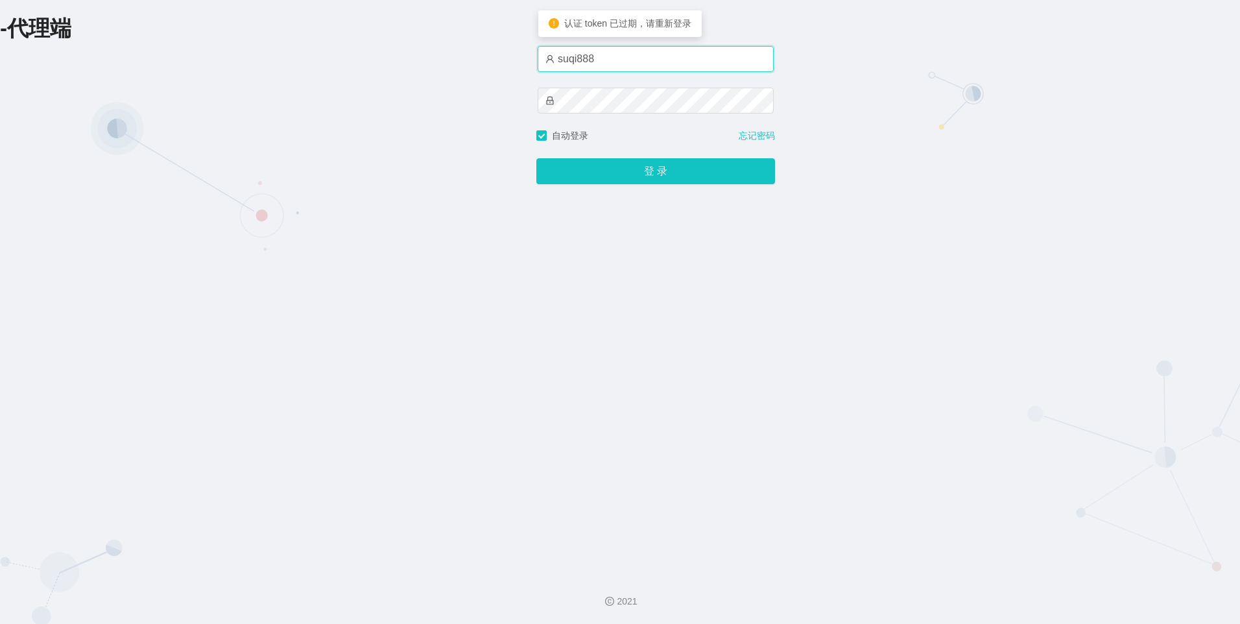
click at [541, 51] on input "suqi888" at bounding box center [656, 59] width 236 height 26
click at [571, 64] on input "suqi888" at bounding box center [656, 59] width 236 height 26
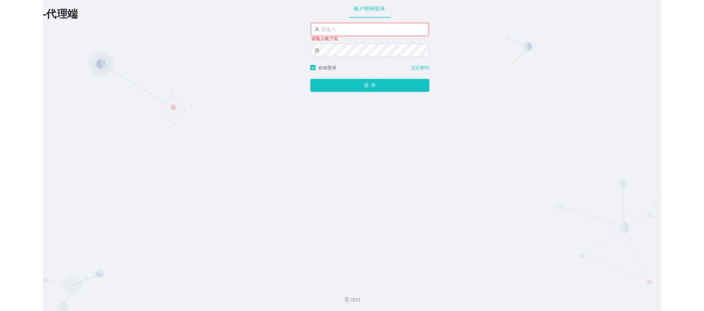
paste input "text"
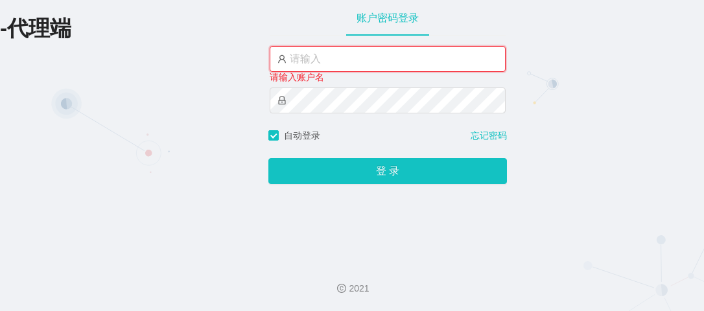
click at [358, 60] on input "text" at bounding box center [388, 59] width 236 height 26
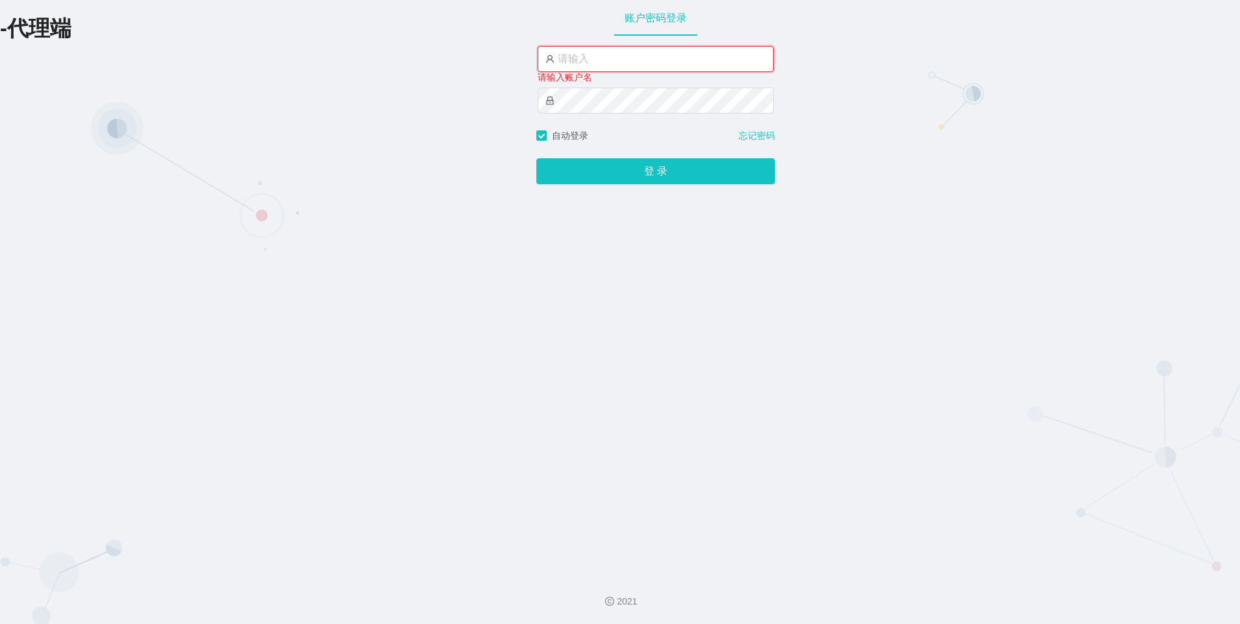
click at [619, 47] on input "text" at bounding box center [656, 59] width 236 height 26
